Goal: Transaction & Acquisition: Book appointment/travel/reservation

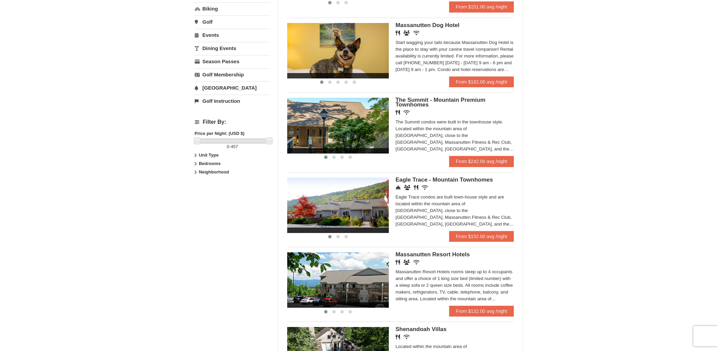
scroll to position [206, 0]
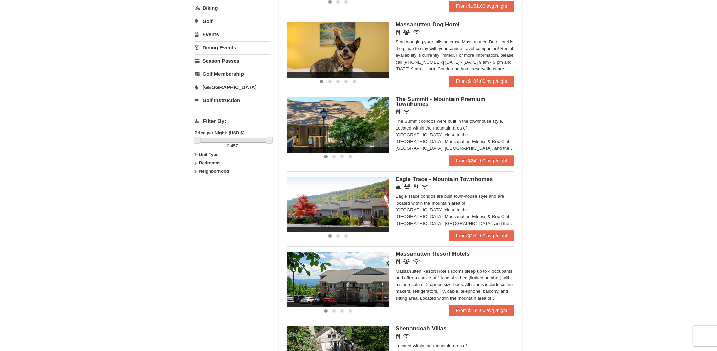
click at [209, 155] on strong "Unit Type" at bounding box center [209, 154] width 20 height 5
click at [204, 177] on strong "Bedrooms" at bounding box center [210, 176] width 22 height 5
click at [197, 192] on input "checkbox" at bounding box center [197, 193] width 4 height 4
checkbox input "true"
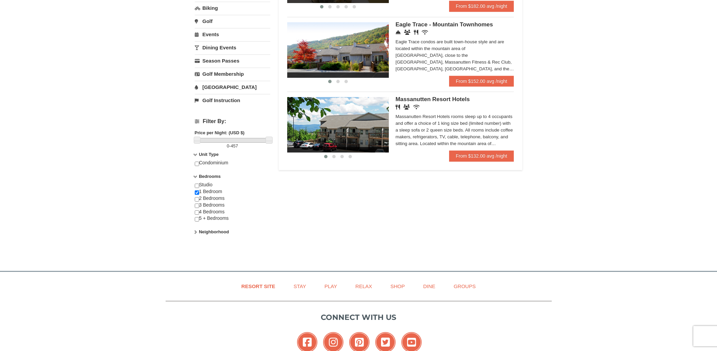
click at [196, 166] on input "checkbox" at bounding box center [197, 164] width 4 height 4
checkbox input "true"
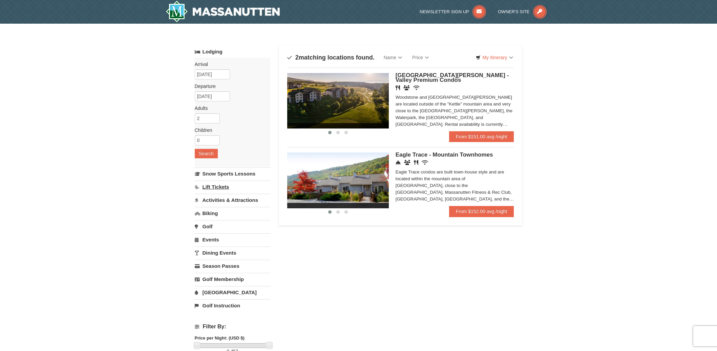
scroll to position [0, 0]
click at [477, 136] on link "From $151.00 avg /night" at bounding box center [481, 136] width 65 height 11
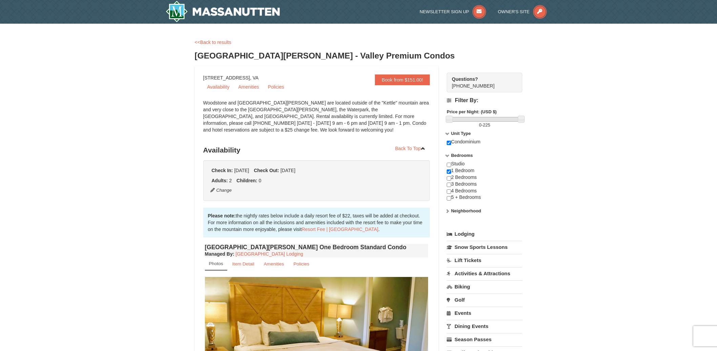
click at [449, 135] on icon at bounding box center [447, 133] width 5 height 5
click at [448, 135] on icon at bounding box center [447, 133] width 5 height 5
click at [449, 144] on input "checkbox" at bounding box center [449, 143] width 4 height 4
checkbox input "false"
click at [508, 152] on label "Bedrooms" at bounding box center [485, 155] width 76 height 7
